Goal: Task Accomplishment & Management: Manage account settings

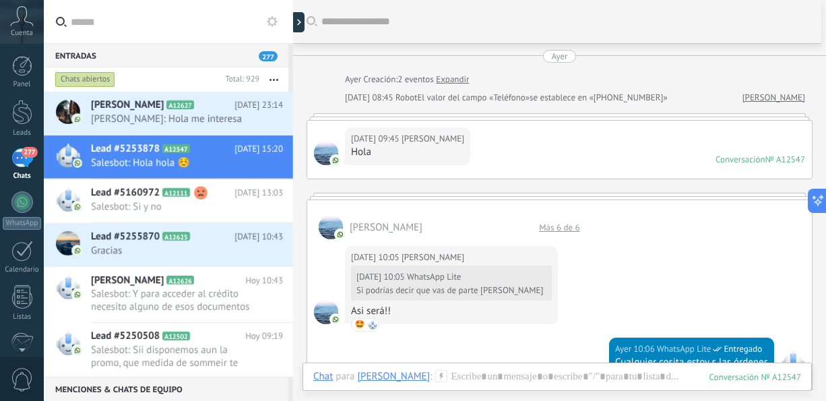
click at [275, 73] on button "button" at bounding box center [273, 79] width 29 height 24
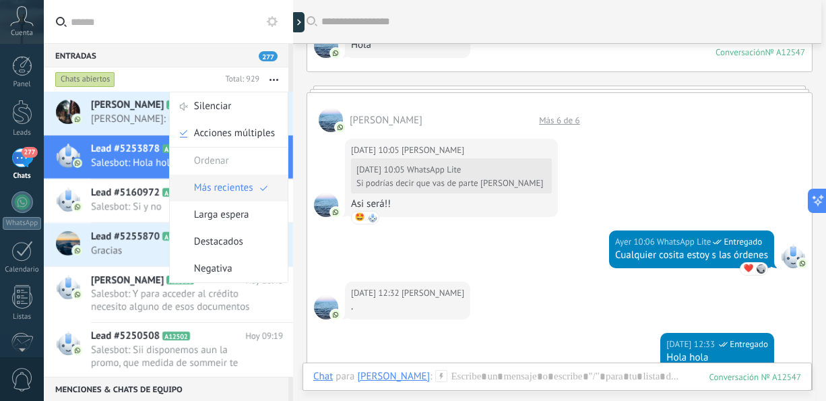
click at [229, 193] on span "Más recientes" at bounding box center [223, 188] width 59 height 27
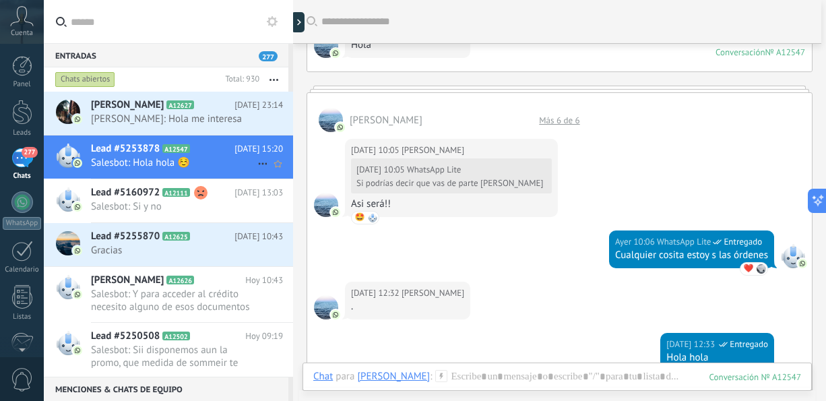
click at [154, 152] on span "Lead #5253878" at bounding box center [125, 148] width 69 height 13
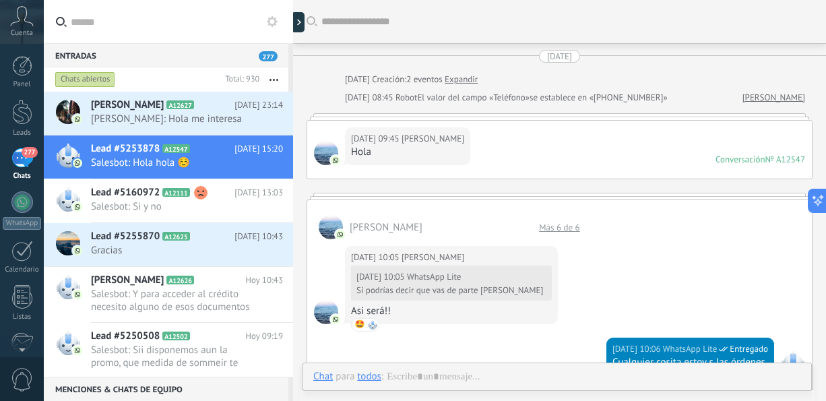
scroll to position [556, 0]
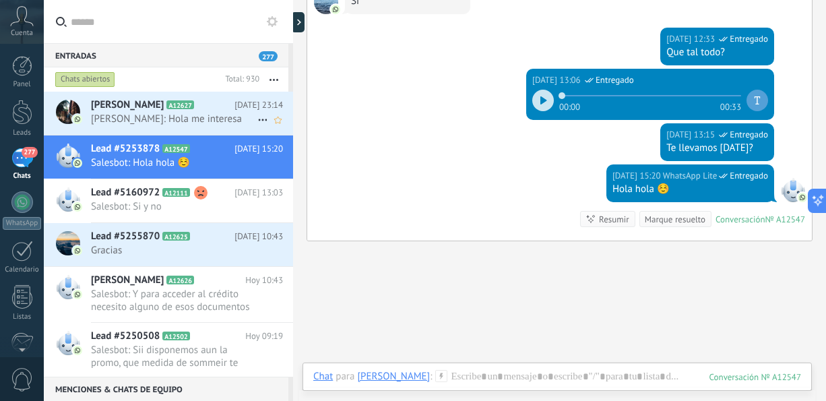
click at [235, 119] on span "[PERSON_NAME]: Hola me interesa" at bounding box center [174, 119] width 166 height 13
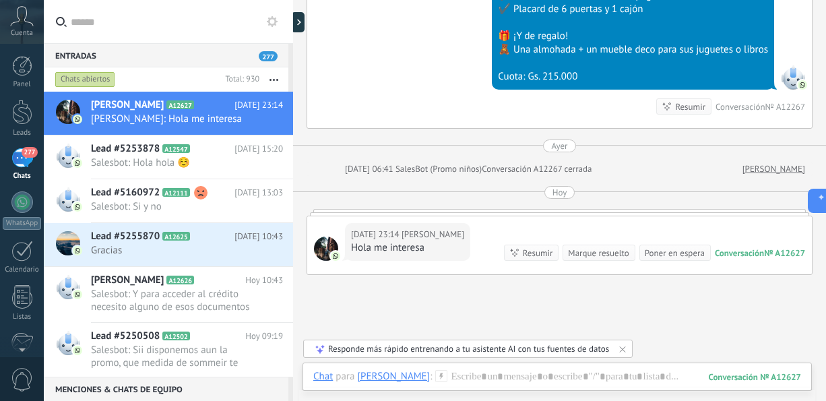
scroll to position [418, 0]
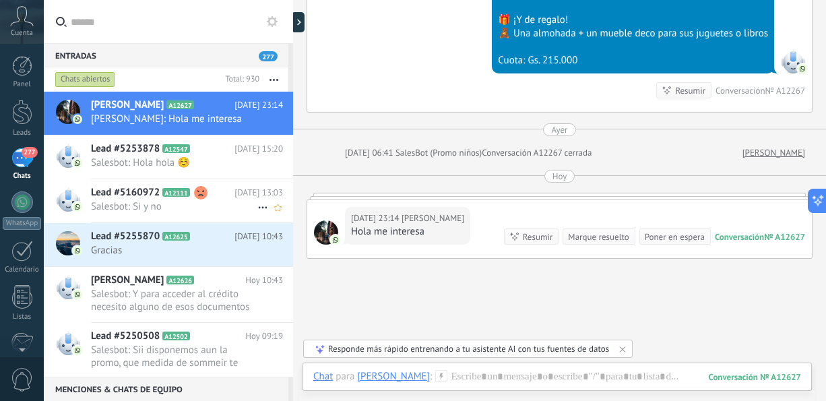
click at [212, 209] on span "Salesbot: Si y no" at bounding box center [174, 206] width 166 height 13
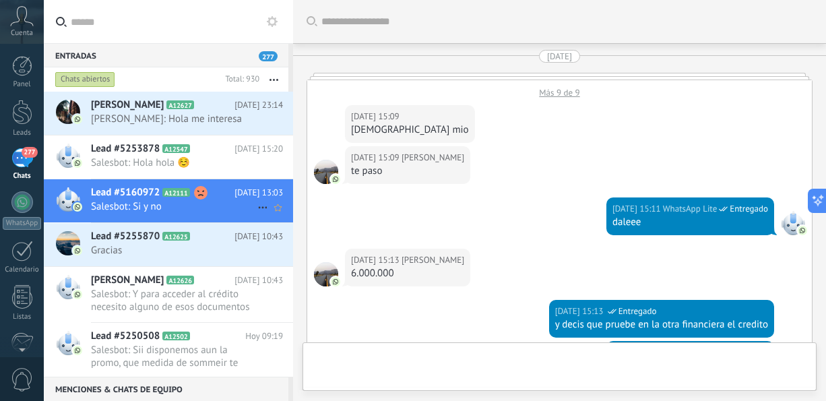
scroll to position [1144, 0]
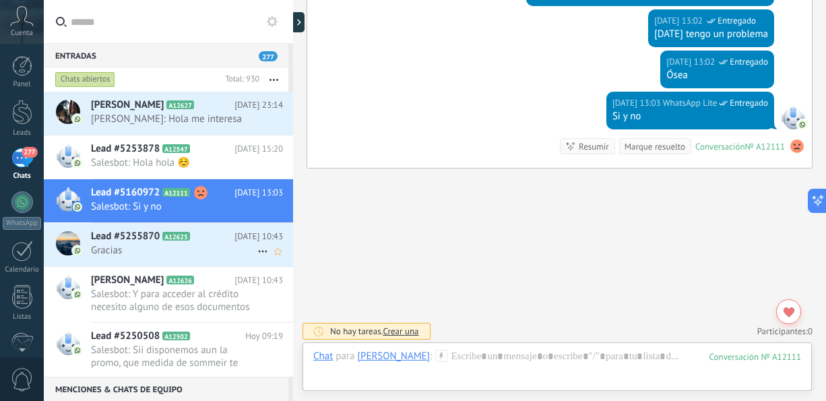
click at [208, 240] on h2 "Lead #5255870 A12625" at bounding box center [163, 236] width 144 height 13
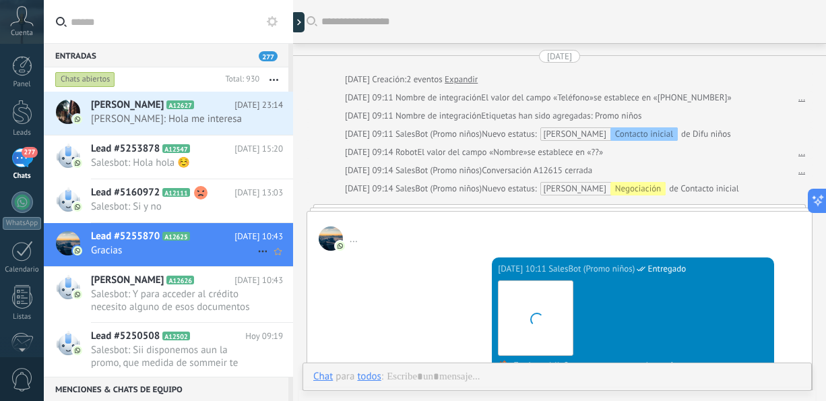
scroll to position [587, 0]
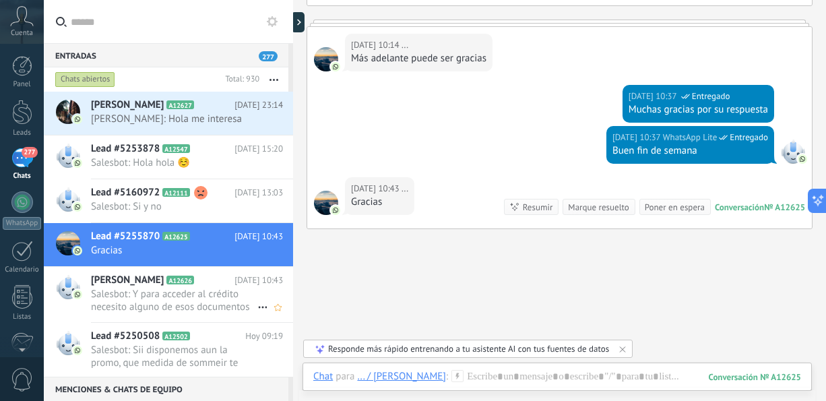
click at [205, 293] on span "Salesbot: Y para acceder al crédito necesito alguno de esos documentos para dem…" at bounding box center [174, 301] width 166 height 26
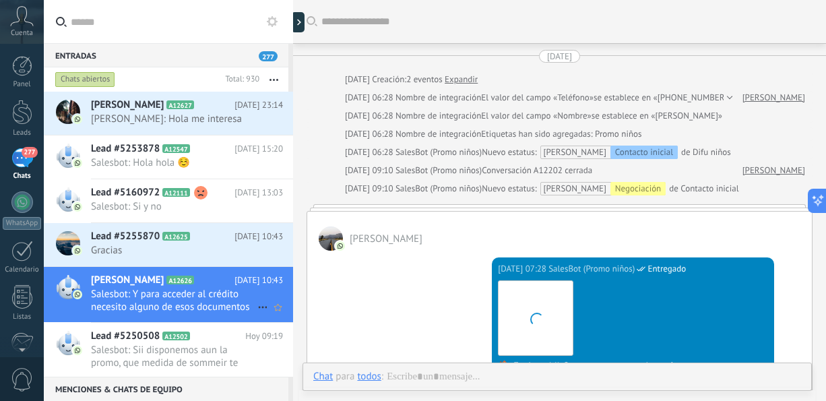
scroll to position [789, 0]
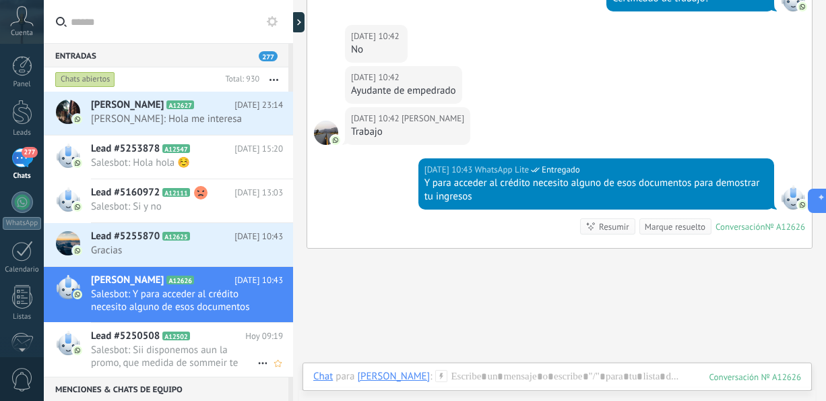
click at [196, 345] on span "Salesbot: Sii disponemos aun la promo, que medida de sommeir te interesa ?" at bounding box center [174, 357] width 166 height 26
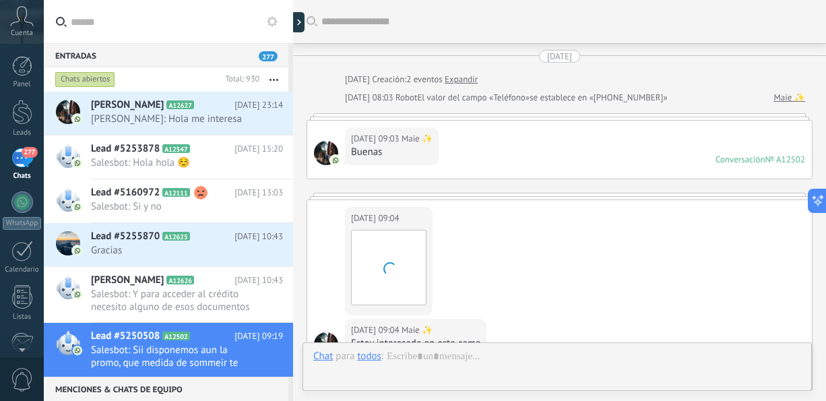
scroll to position [319, 0]
